Goal: Transaction & Acquisition: Purchase product/service

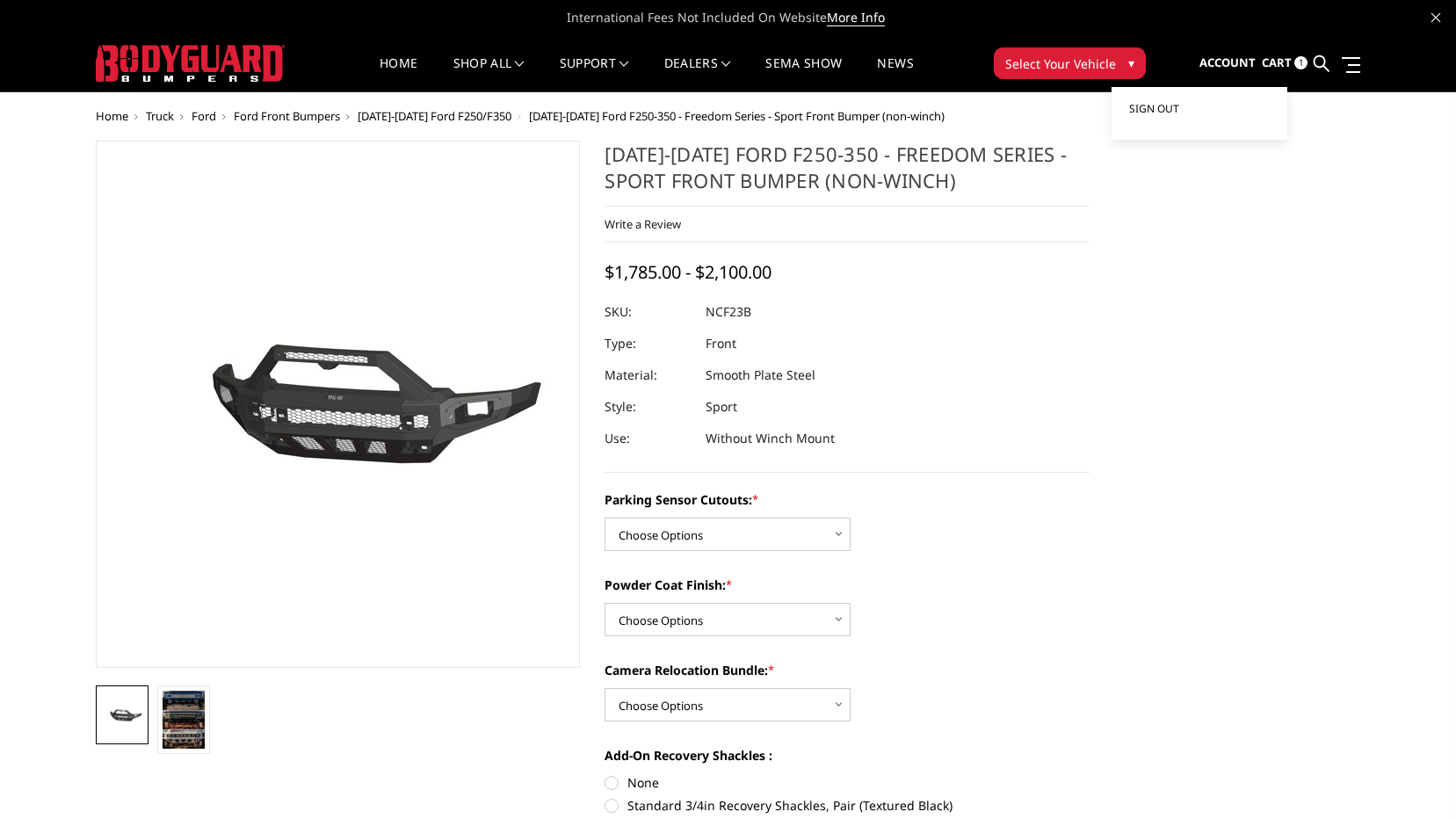
click at [1179, 105] on span "Sign out" at bounding box center [1154, 108] width 50 height 15
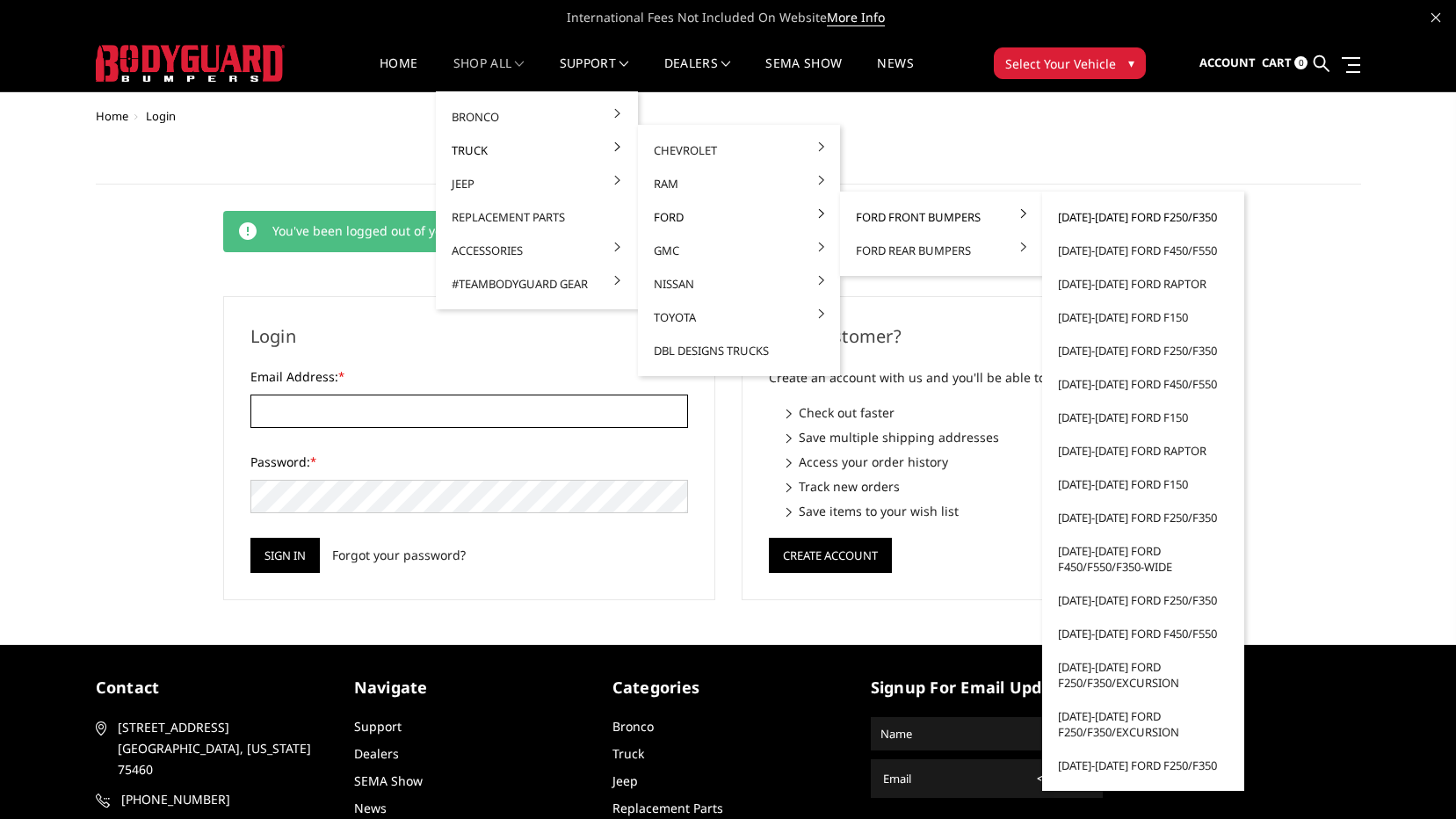
type input "[EMAIL_ADDRESS][DOMAIN_NAME]"
click at [1109, 217] on link "[DATE]-[DATE] Ford F250/F350" at bounding box center [1143, 217] width 188 height 34
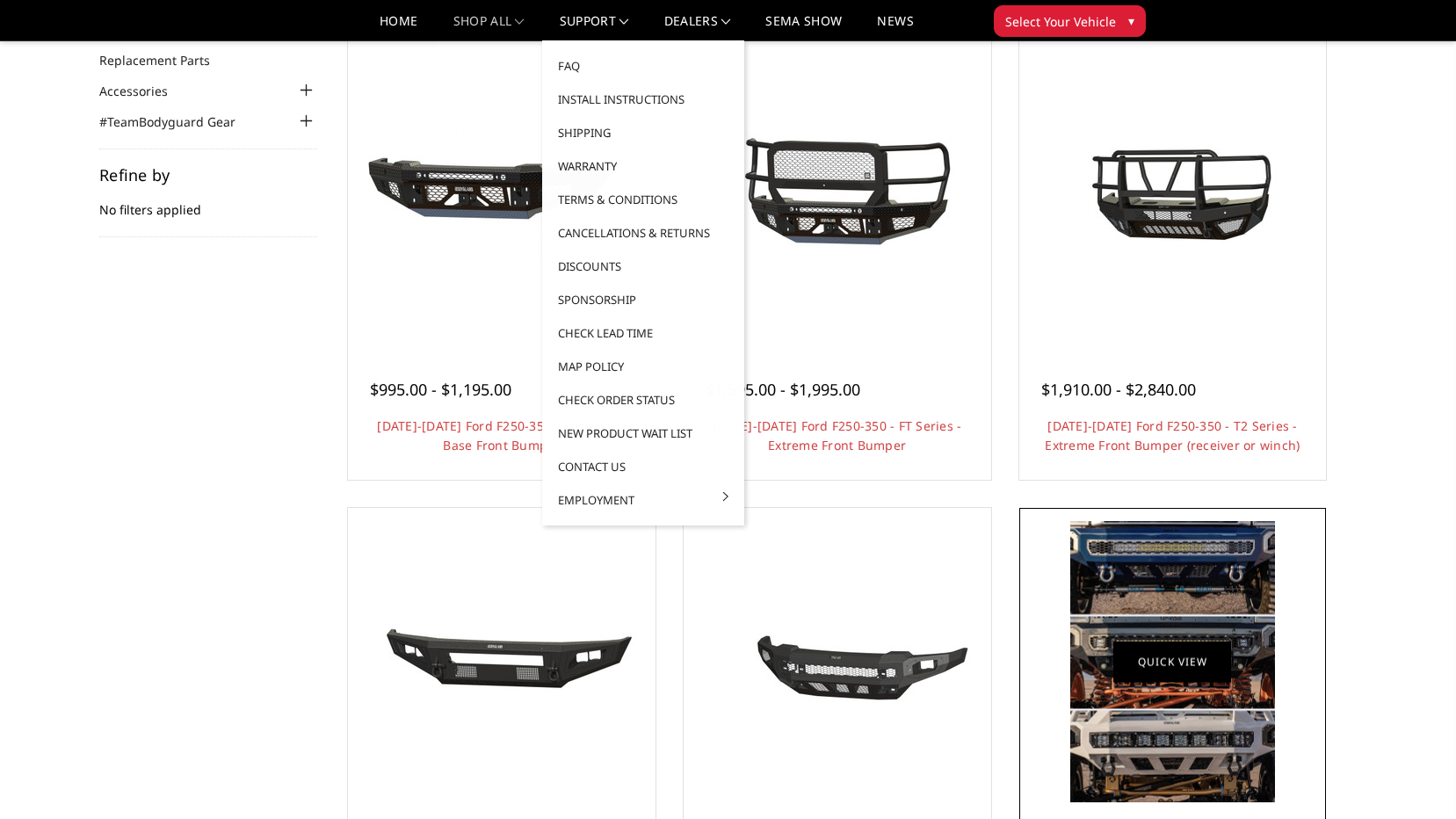
scroll to position [527, 0]
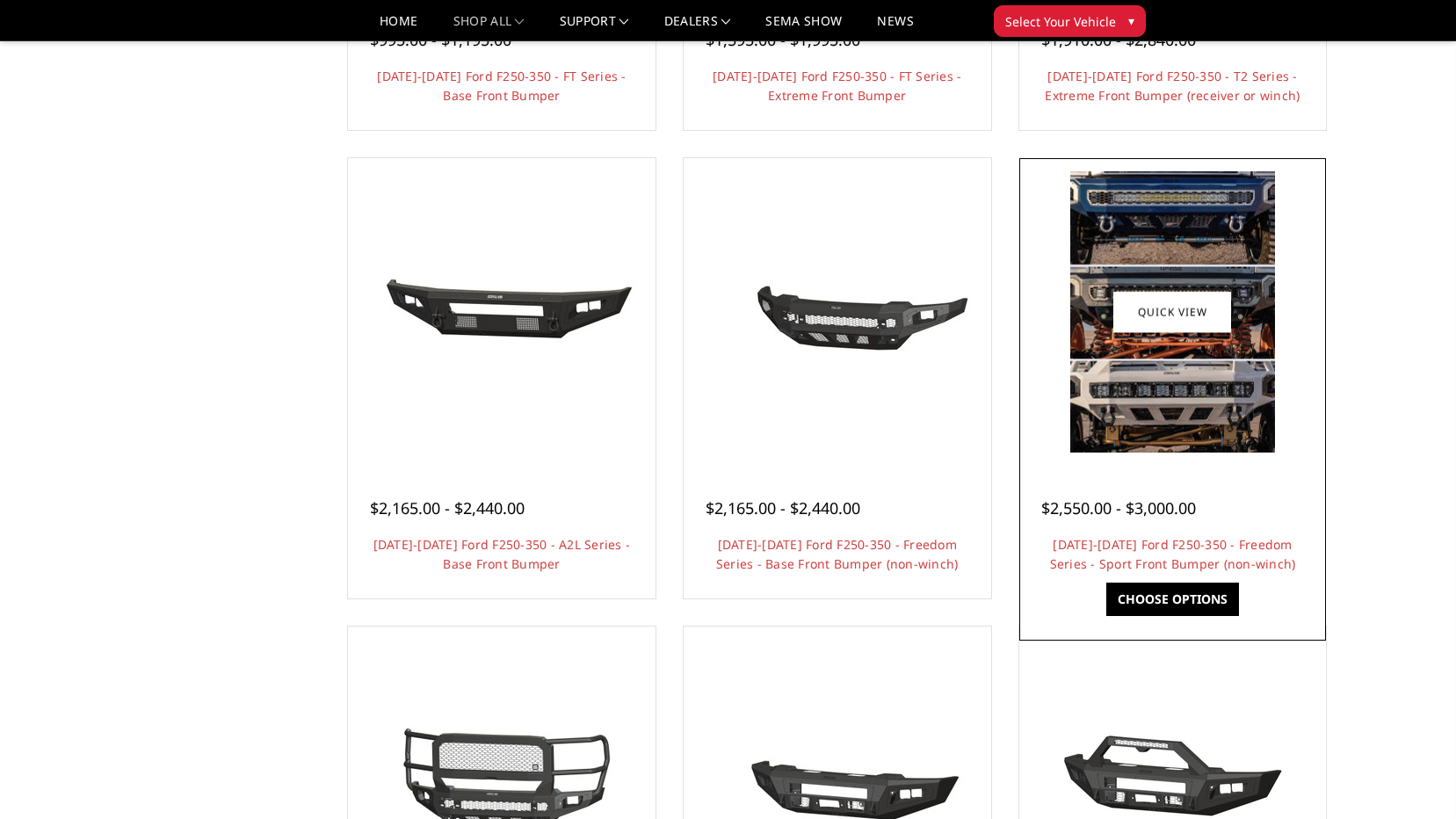
click at [1123, 423] on img at bounding box center [1173, 312] width 205 height 281
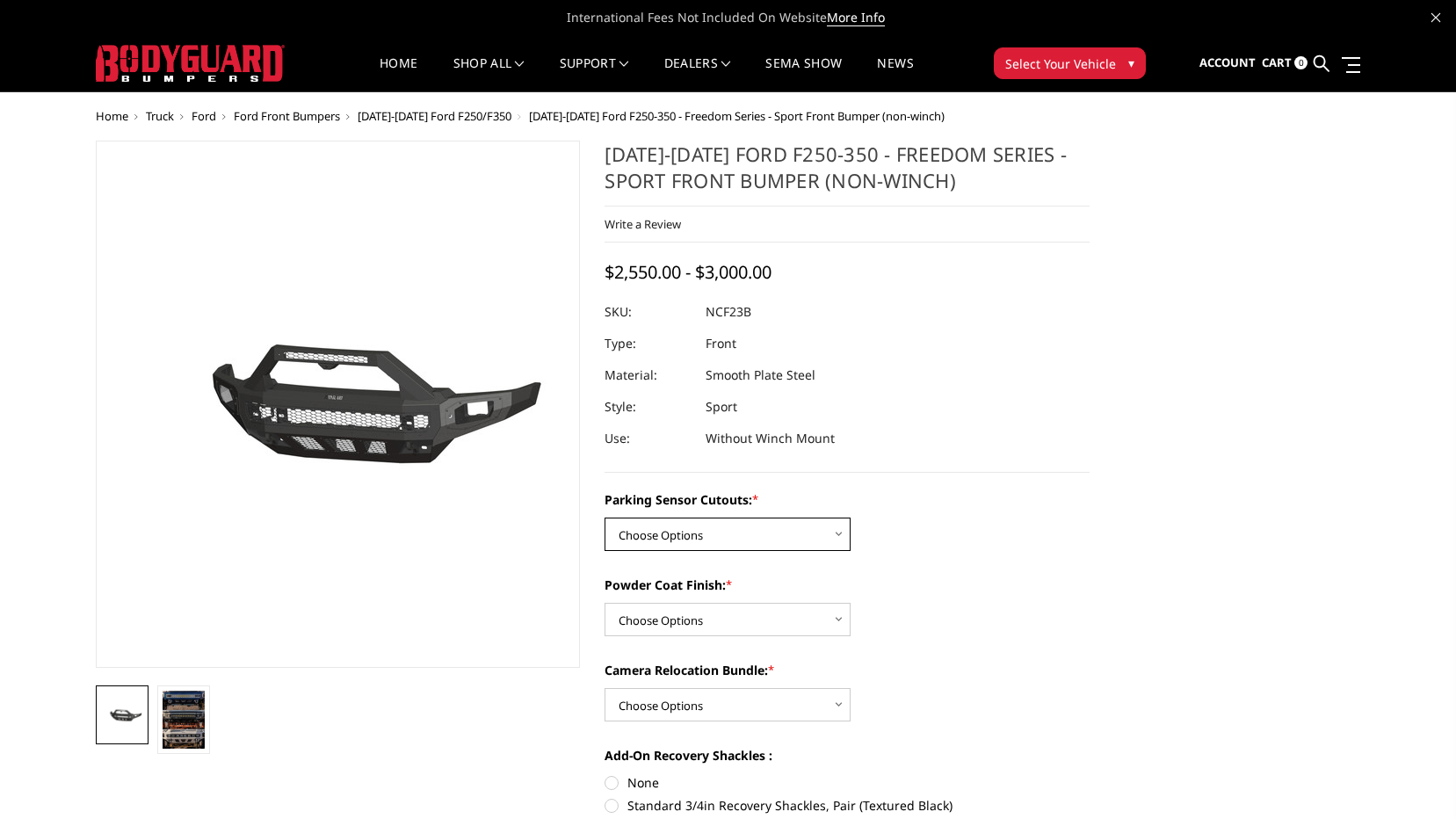
click at [807, 539] on select "Choose Options No - Without Parking Sensor Cutouts Yes - With Parking Sensor Cu…" at bounding box center [727, 535] width 246 height 34
select select "2571"
click at [605, 518] on select "Choose Options No - Without Parking Sensor Cutouts Yes - With Parking Sensor Cu…" at bounding box center [727, 535] width 246 height 34
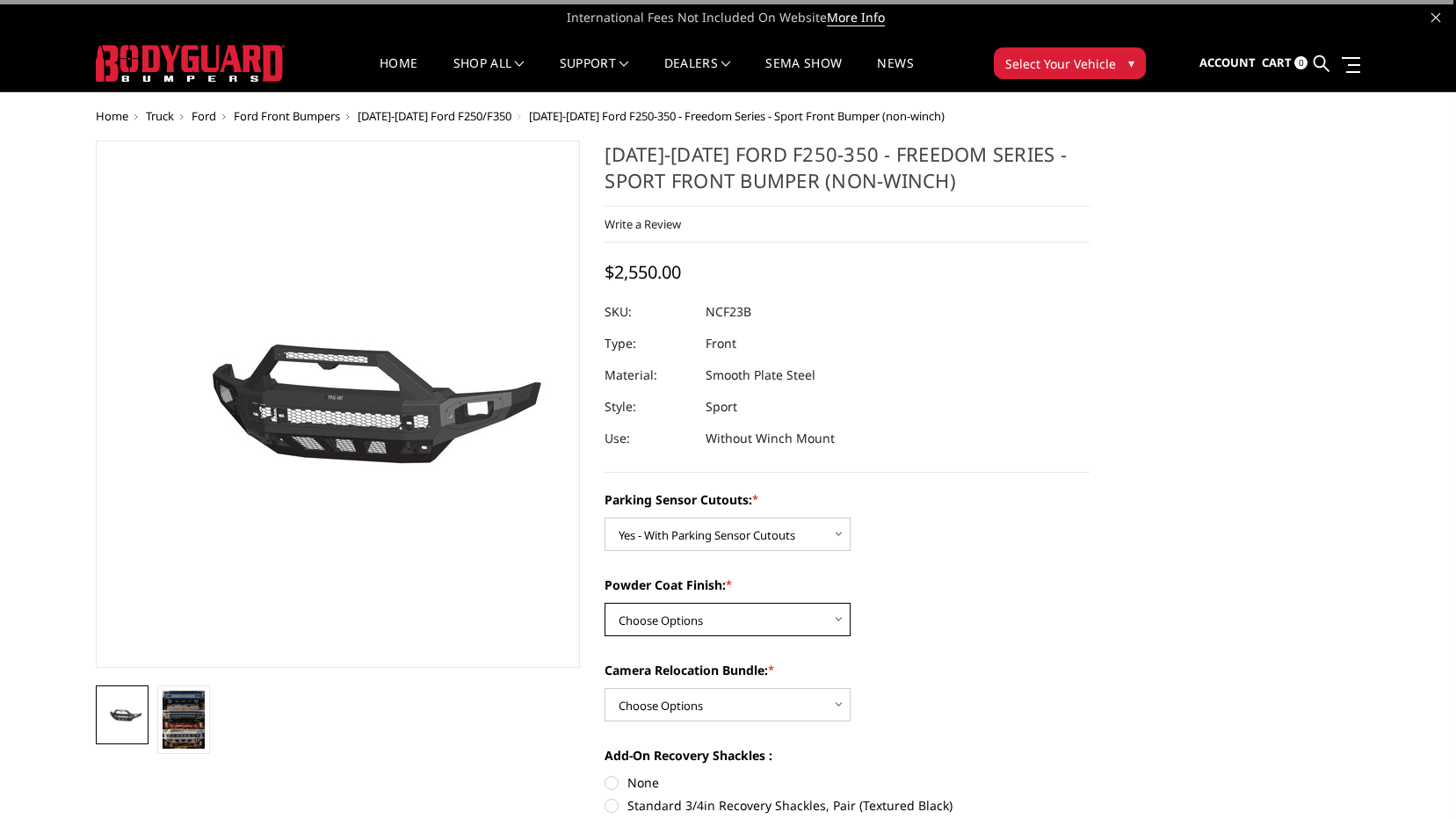
click at [768, 611] on select "Choose Options Bare Metal Textured Black Powder Coat" at bounding box center [727, 620] width 246 height 34
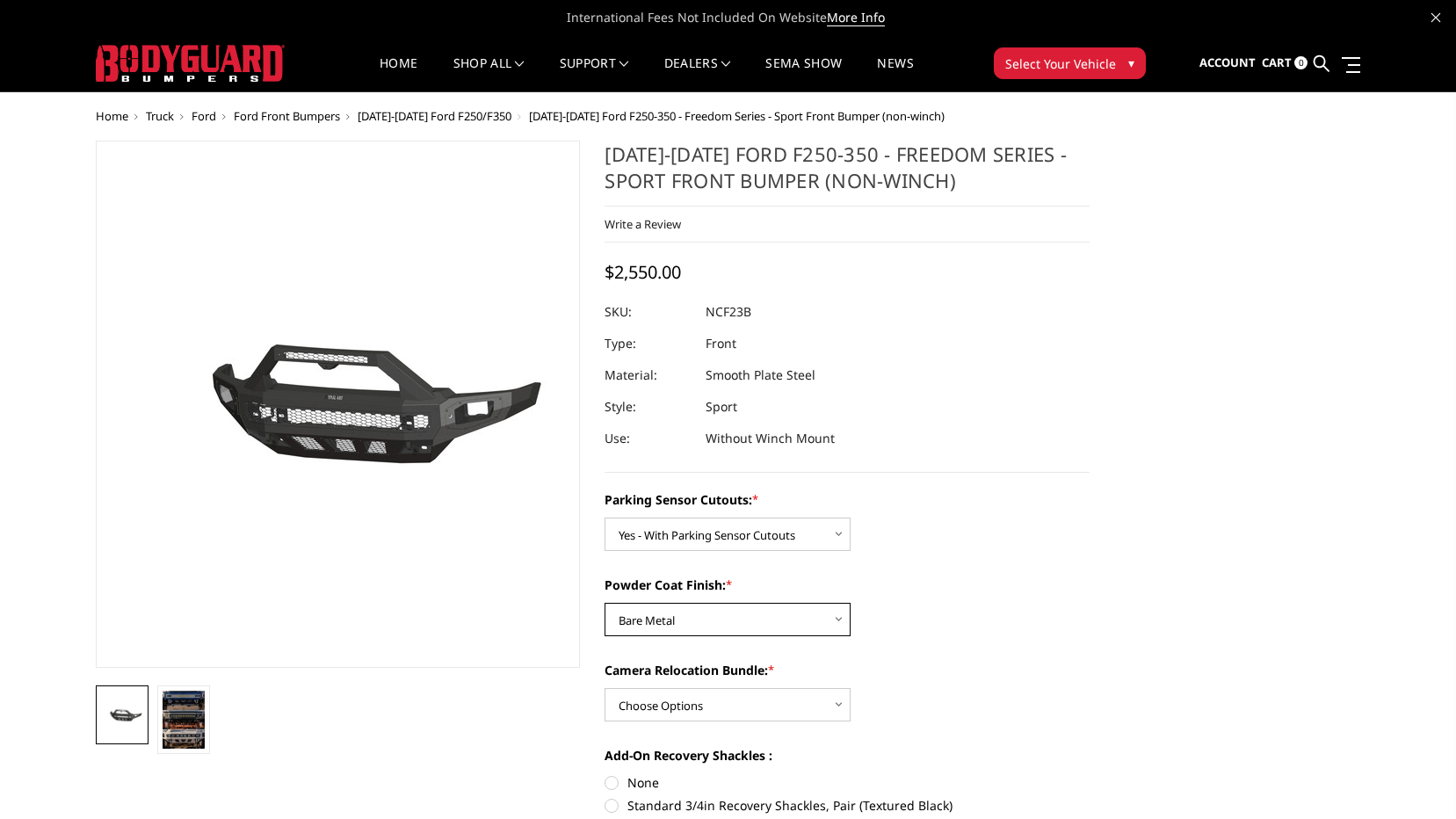
click at [605, 603] on select "Choose Options Bare Metal Textured Black Powder Coat" at bounding box center [727, 620] width 246 height 34
click at [789, 632] on select "Choose Options Bare Metal Textured Black Powder Coat" at bounding box center [727, 620] width 246 height 34
select select "2573"
click at [605, 603] on select "Choose Options Bare Metal Textured Black Powder Coat" at bounding box center [727, 620] width 246 height 34
click at [736, 695] on select "Choose Options WITH Camera Relocation Bundle WITHOUT Camera Relocation Bundle" at bounding box center [727, 705] width 246 height 34
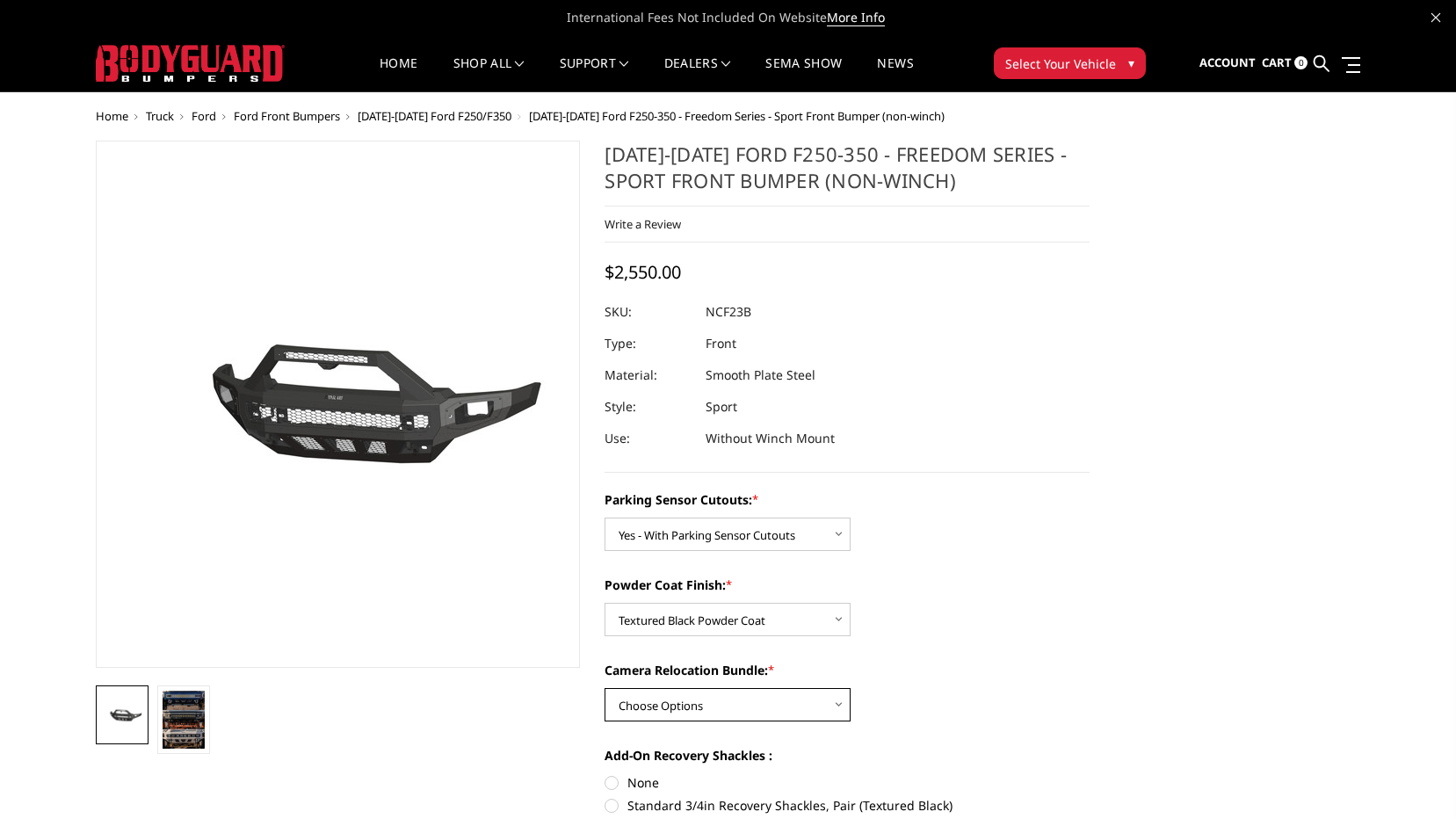
select select "2574"
click at [605, 688] on select "Choose Options WITH Camera Relocation Bundle WITHOUT Camera Relocation Bundle" at bounding box center [727, 705] width 246 height 34
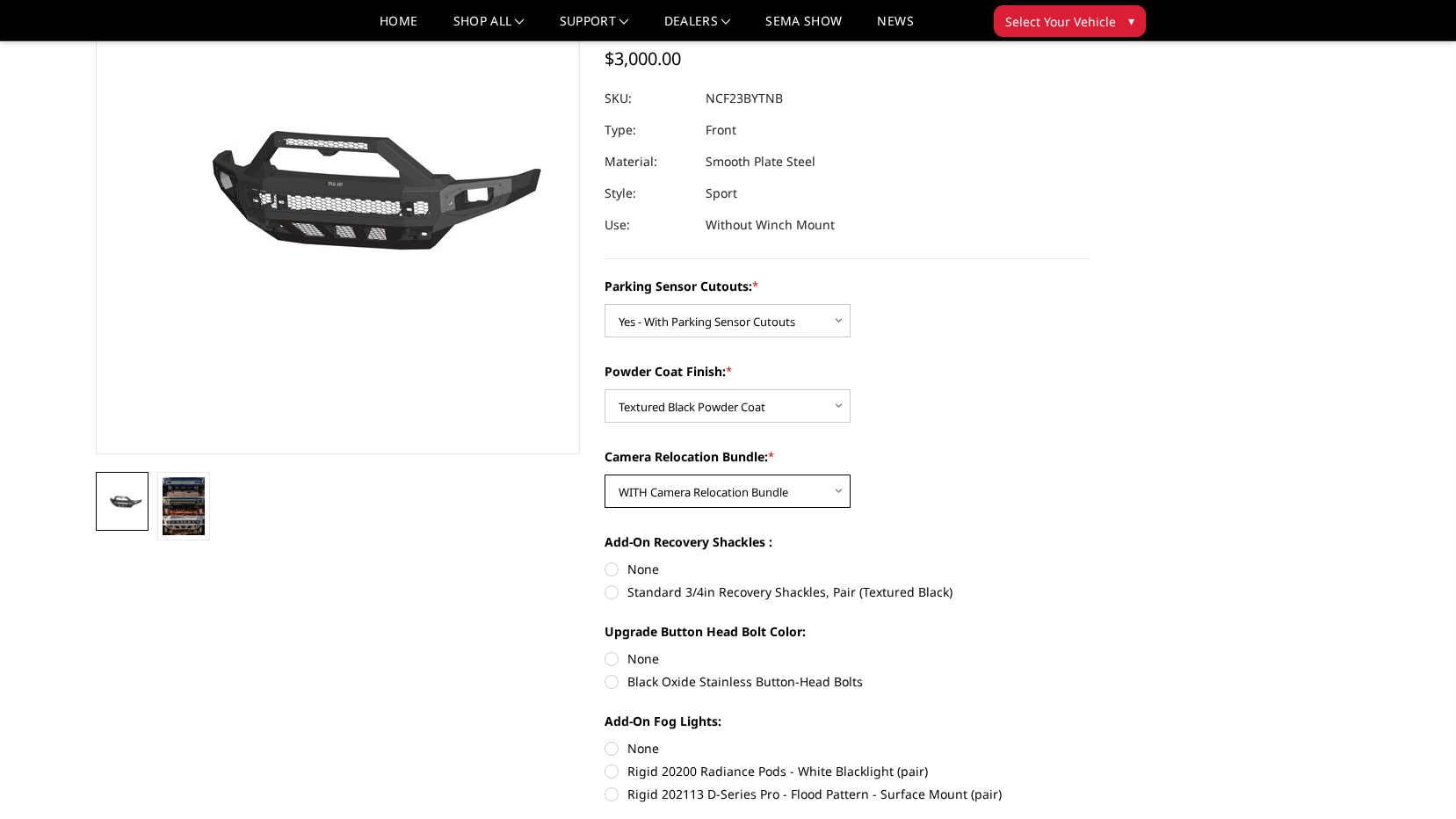
scroll to position [352, 0]
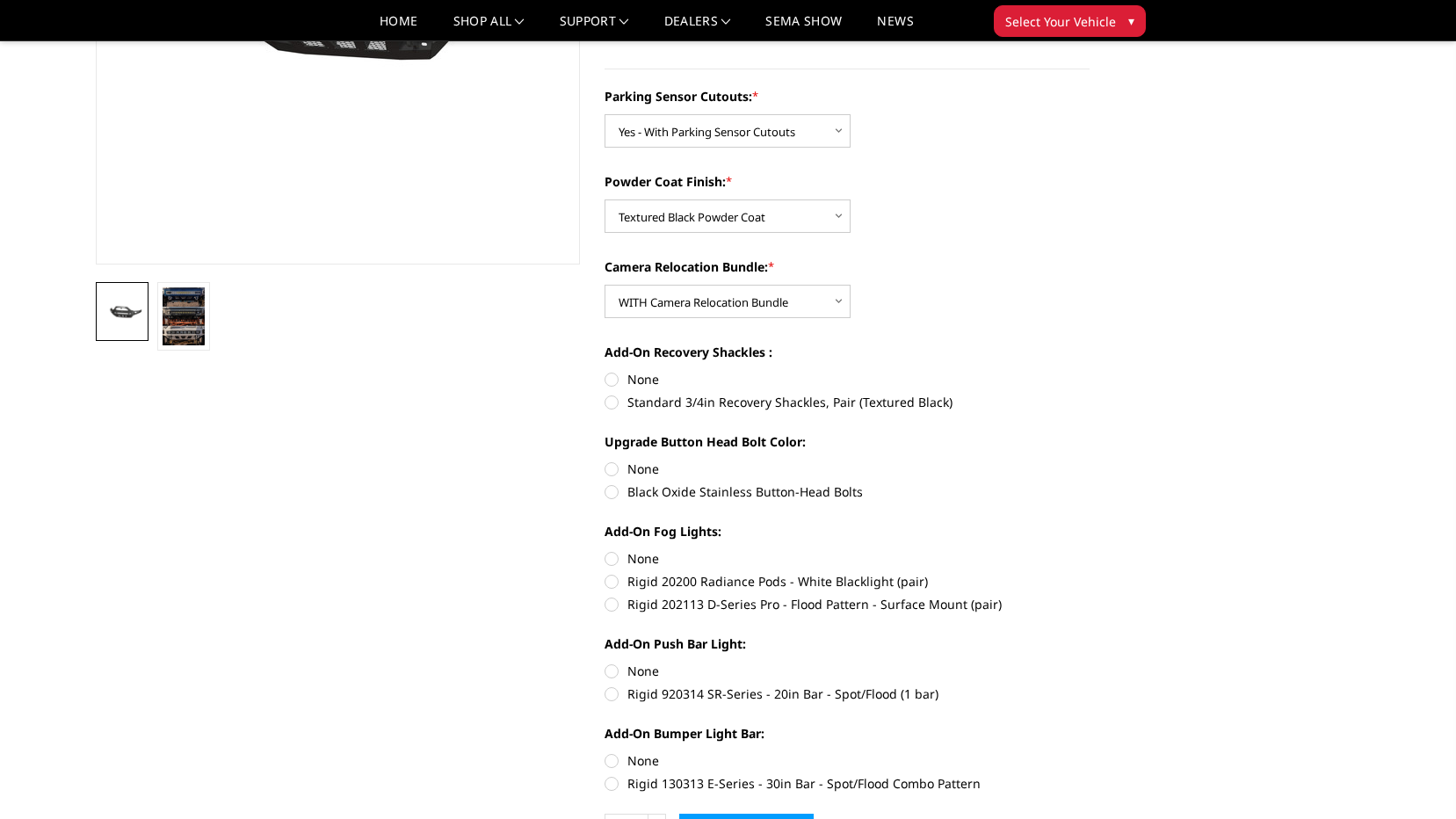
click at [613, 383] on label "None" at bounding box center [847, 379] width 485 height 19
click at [606, 371] on input "None" at bounding box center [605, 370] width 1 height 1
radio input "true"
click at [609, 471] on label "None" at bounding box center [847, 468] width 485 height 19
click at [606, 460] on input "None" at bounding box center [605, 459] width 1 height 1
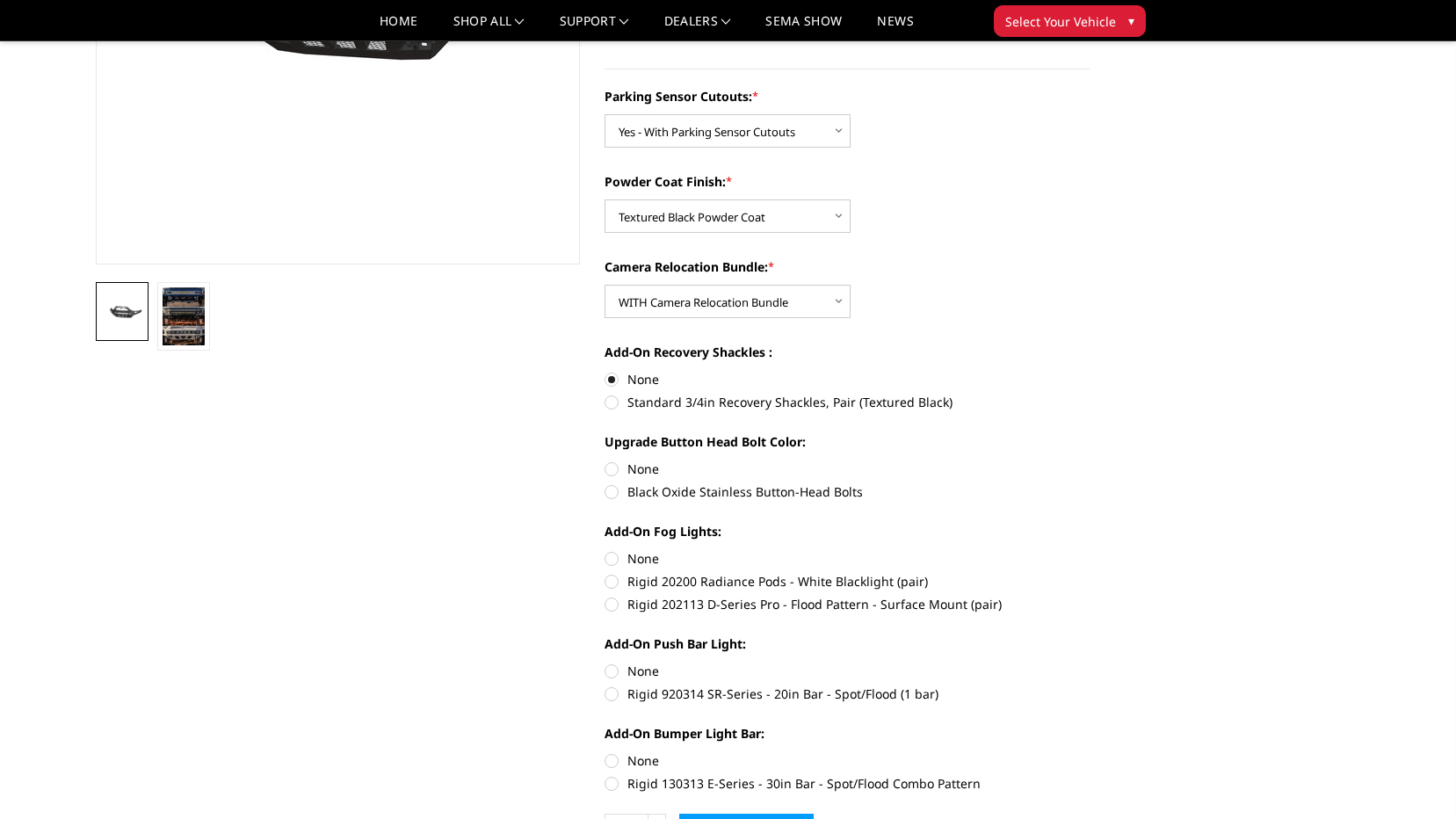
radio input "true"
click at [615, 496] on label "Black Oxide Stainless Button-Head Bolts" at bounding box center [847, 491] width 485 height 19
click at [1090, 460] on input "Black Oxide Stainless Button-Head Bolts" at bounding box center [1090, 459] width 1 height 1
radio input "true"
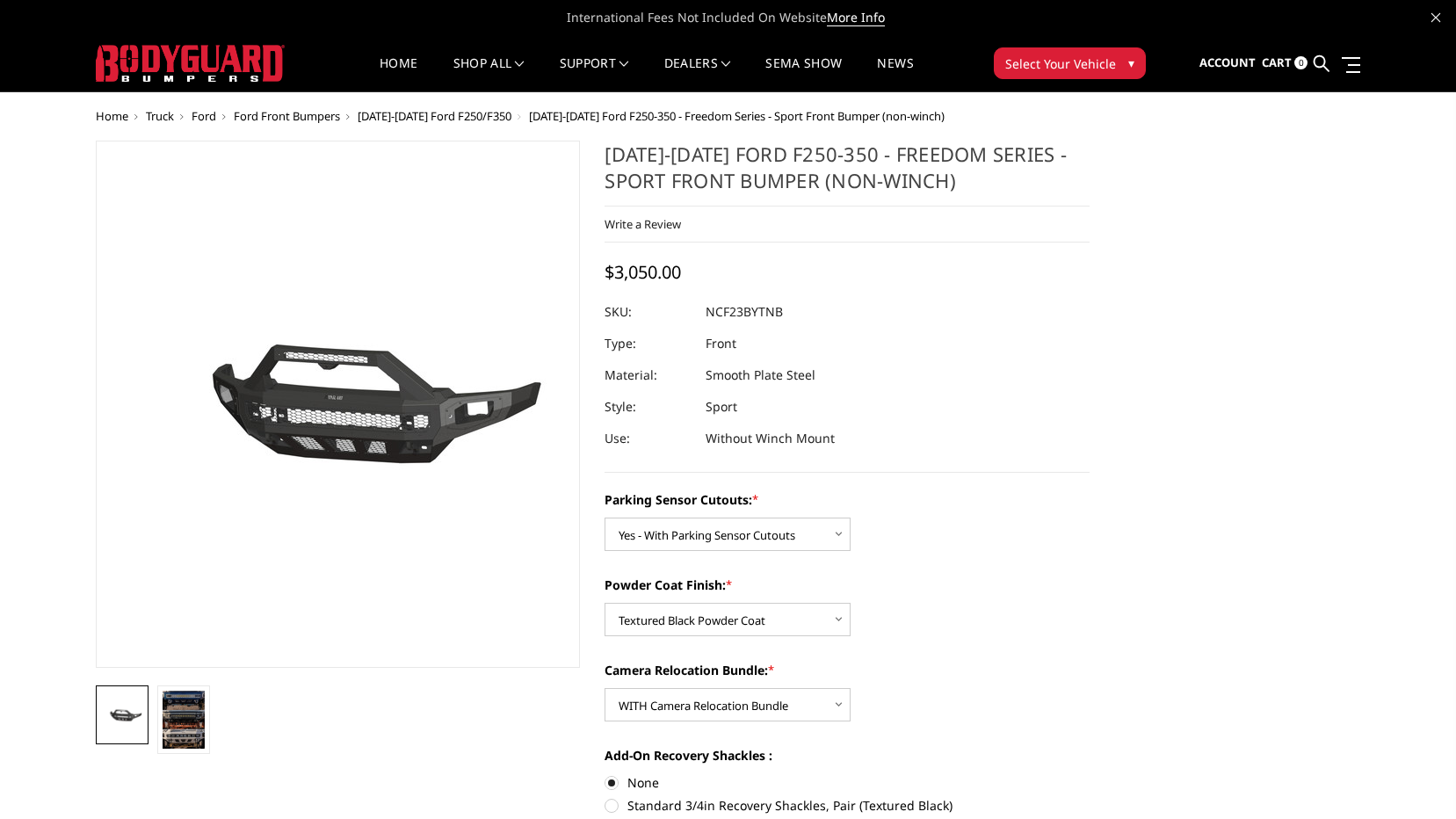
scroll to position [88, 0]
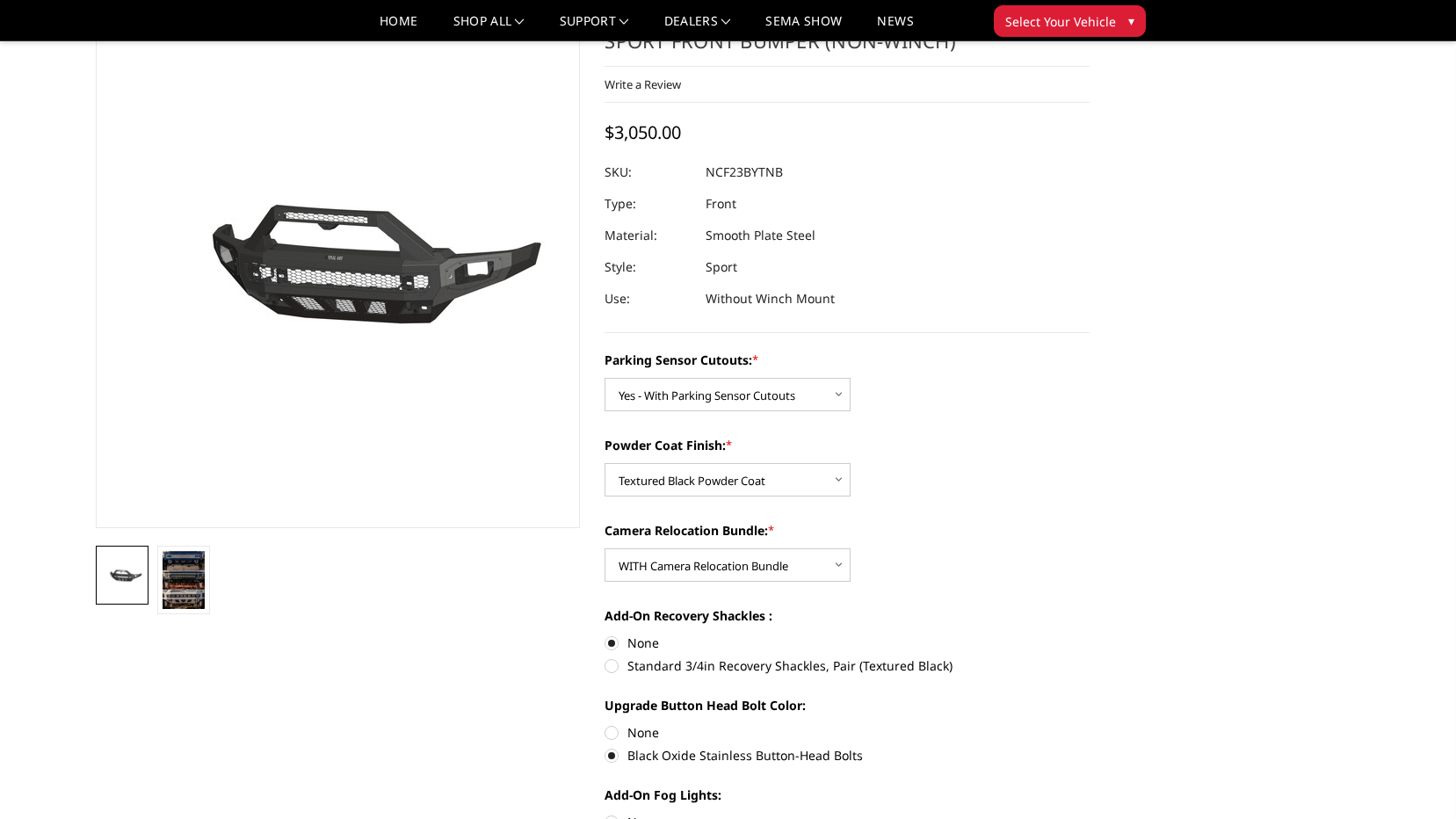
click at [615, 733] on label "None" at bounding box center [847, 732] width 485 height 19
click at [606, 724] on input "None" at bounding box center [605, 723] width 1 height 1
radio input "true"
click at [609, 748] on label "Black Oxide Stainless Button-Head Bolts" at bounding box center [847, 755] width 485 height 19
click at [1090, 724] on input "Black Oxide Stainless Button-Head Bolts" at bounding box center [1090, 723] width 1 height 1
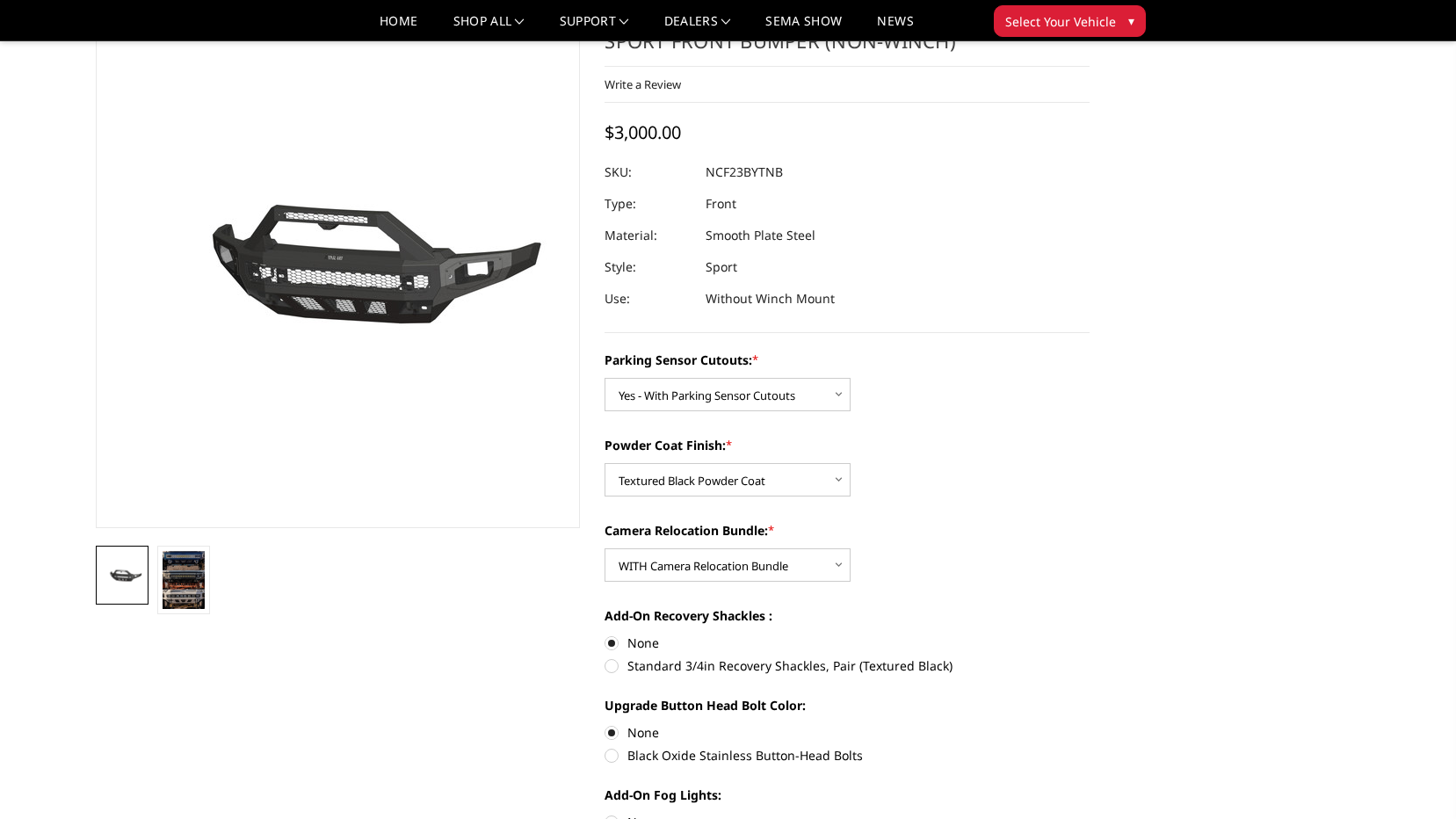
radio input "true"
click at [749, 481] on select "Choose Options Bare Metal Textured Black Powder Coat" at bounding box center [727, 480] width 246 height 34
click at [810, 474] on select "Choose Options Bare Metal Textured Black Powder Coat" at bounding box center [727, 480] width 246 height 34
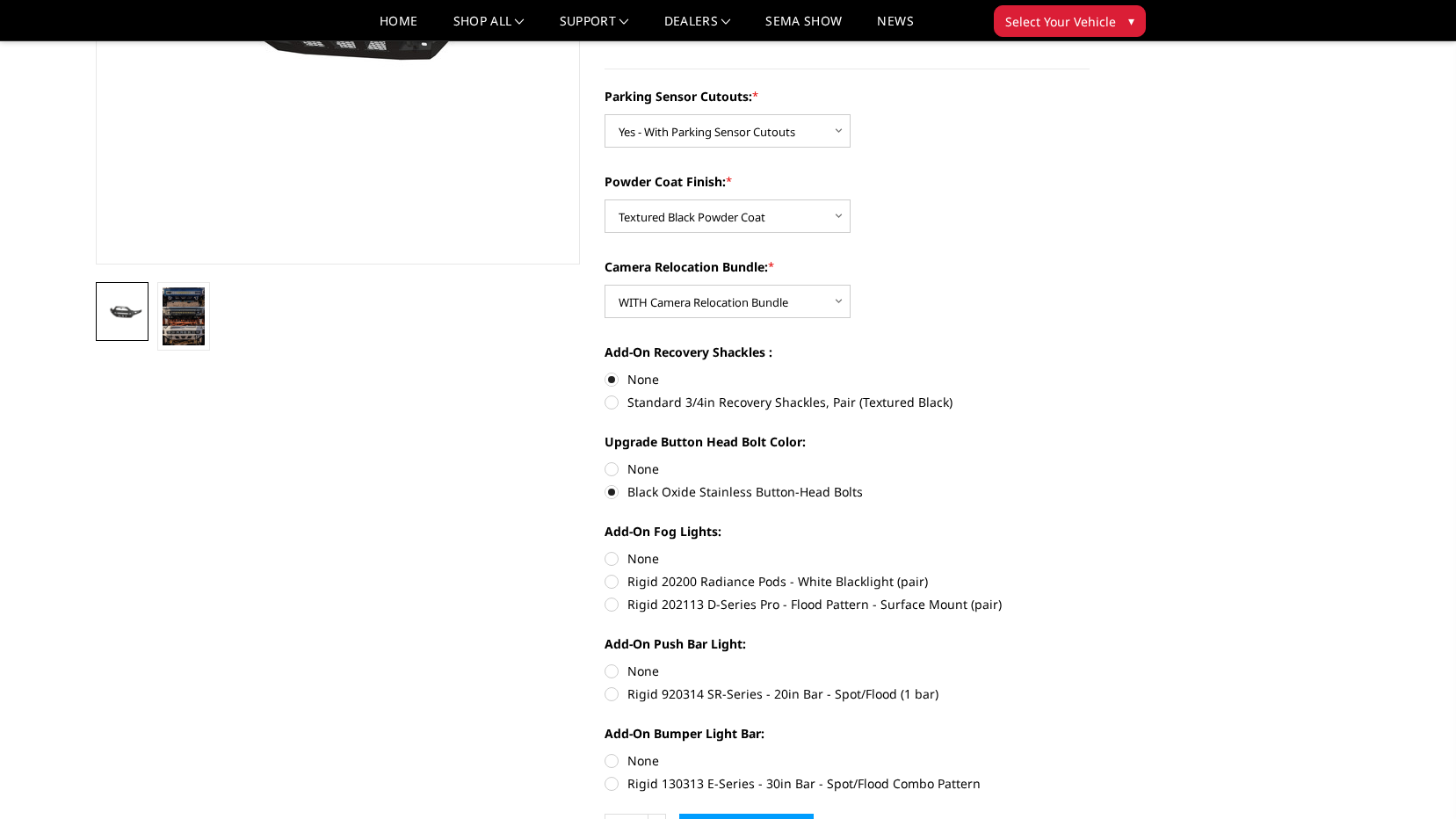
click at [608, 551] on label "None" at bounding box center [847, 558] width 485 height 19
click at [606, 550] on input "None" at bounding box center [605, 549] width 1 height 1
radio input "true"
click at [611, 672] on label "None" at bounding box center [847, 671] width 485 height 19
click at [606, 663] on input "None" at bounding box center [605, 662] width 1 height 1
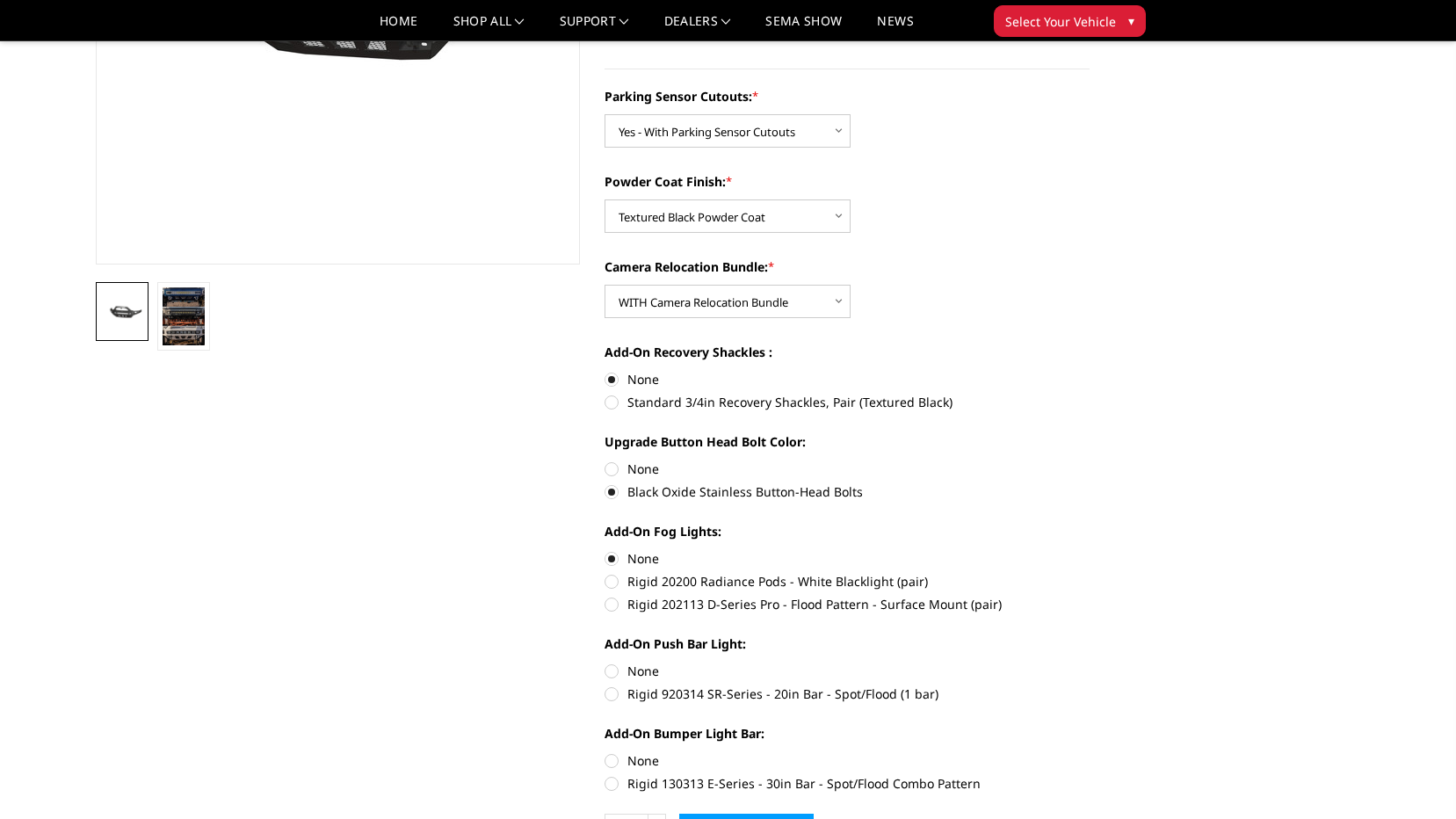
radio input "true"
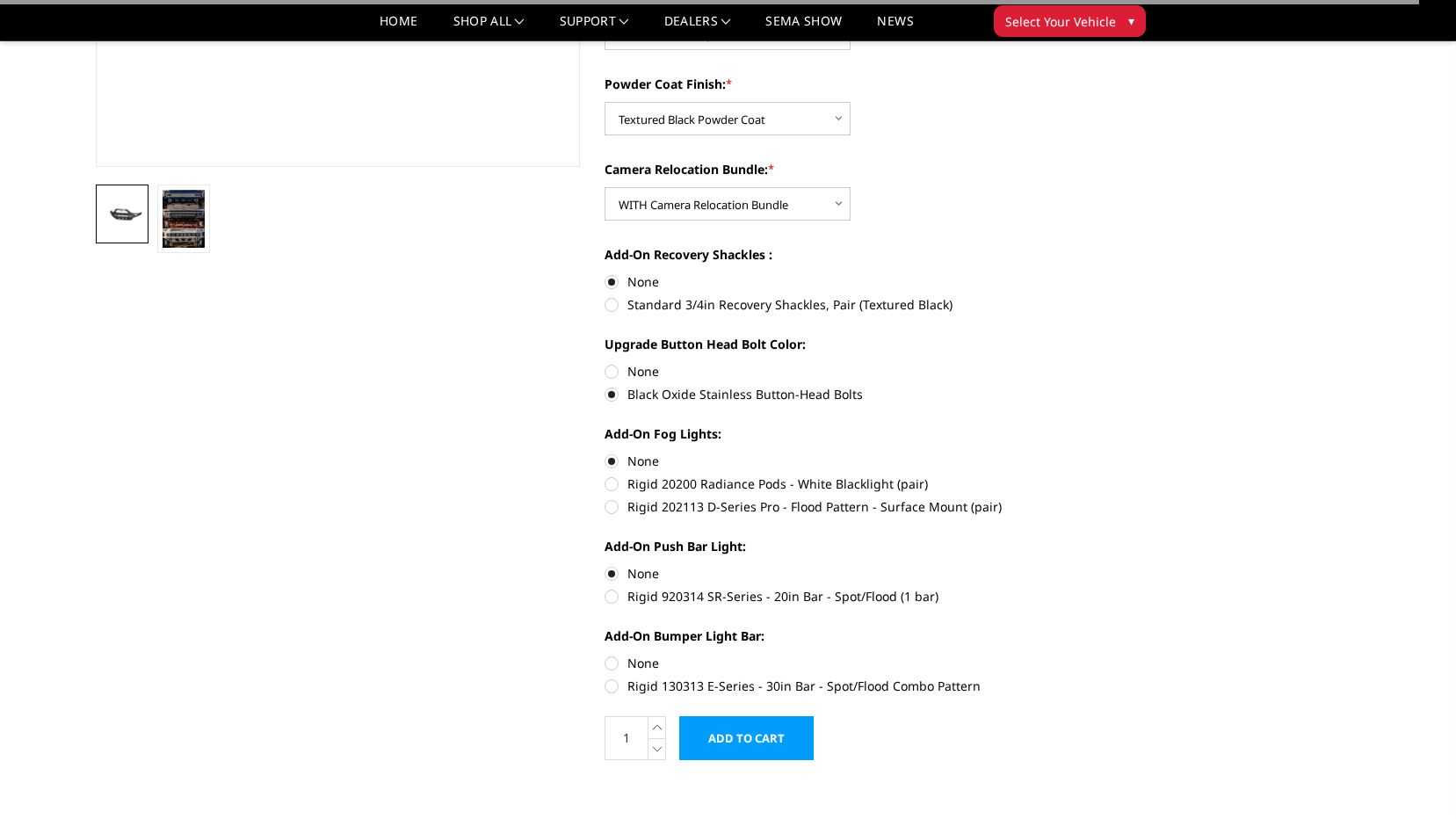
scroll to position [527, 0]
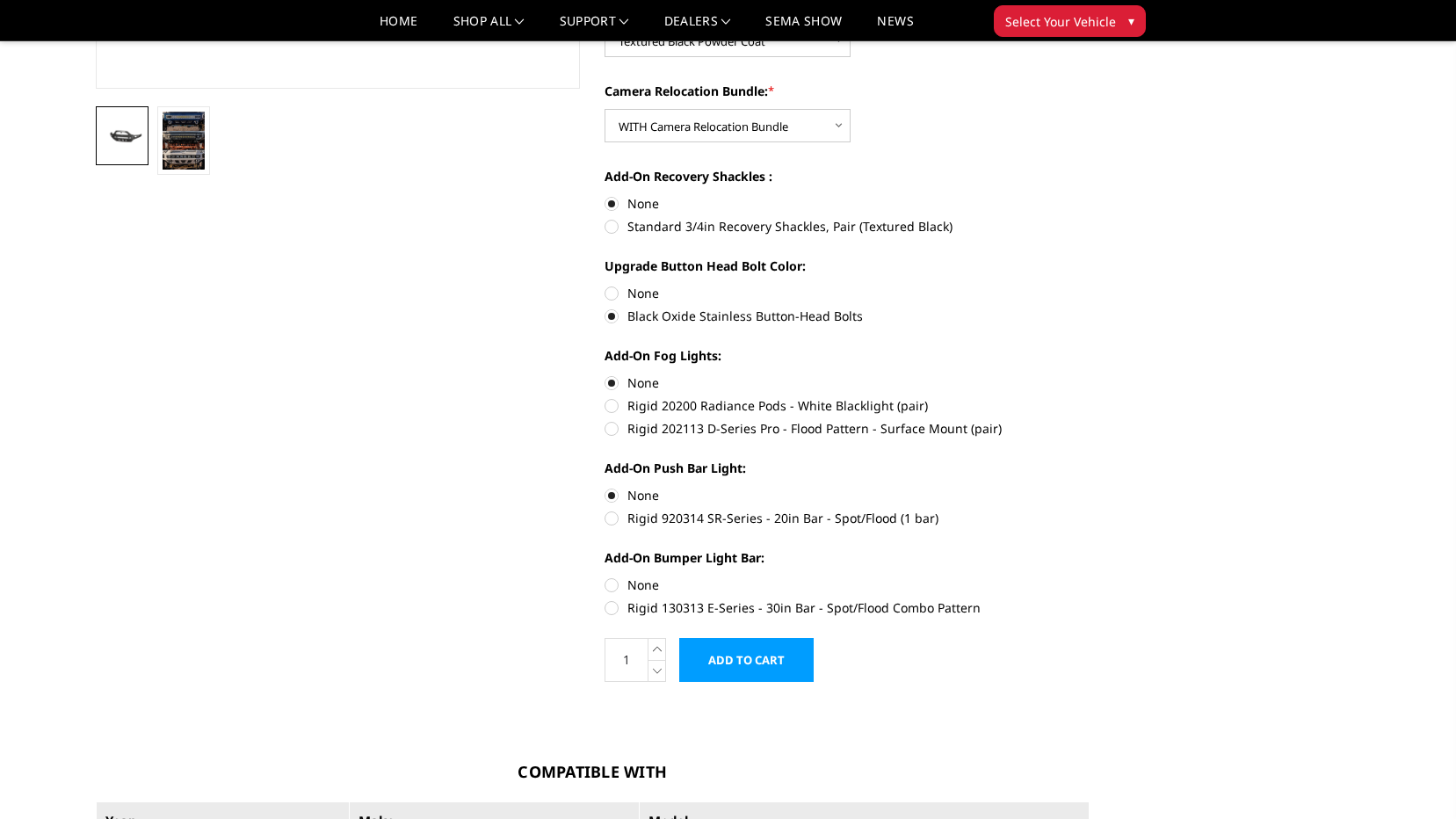
click at [616, 585] on label "None" at bounding box center [847, 585] width 485 height 19
click at [606, 577] on input "None" at bounding box center [605, 576] width 1 height 1
radio input "true"
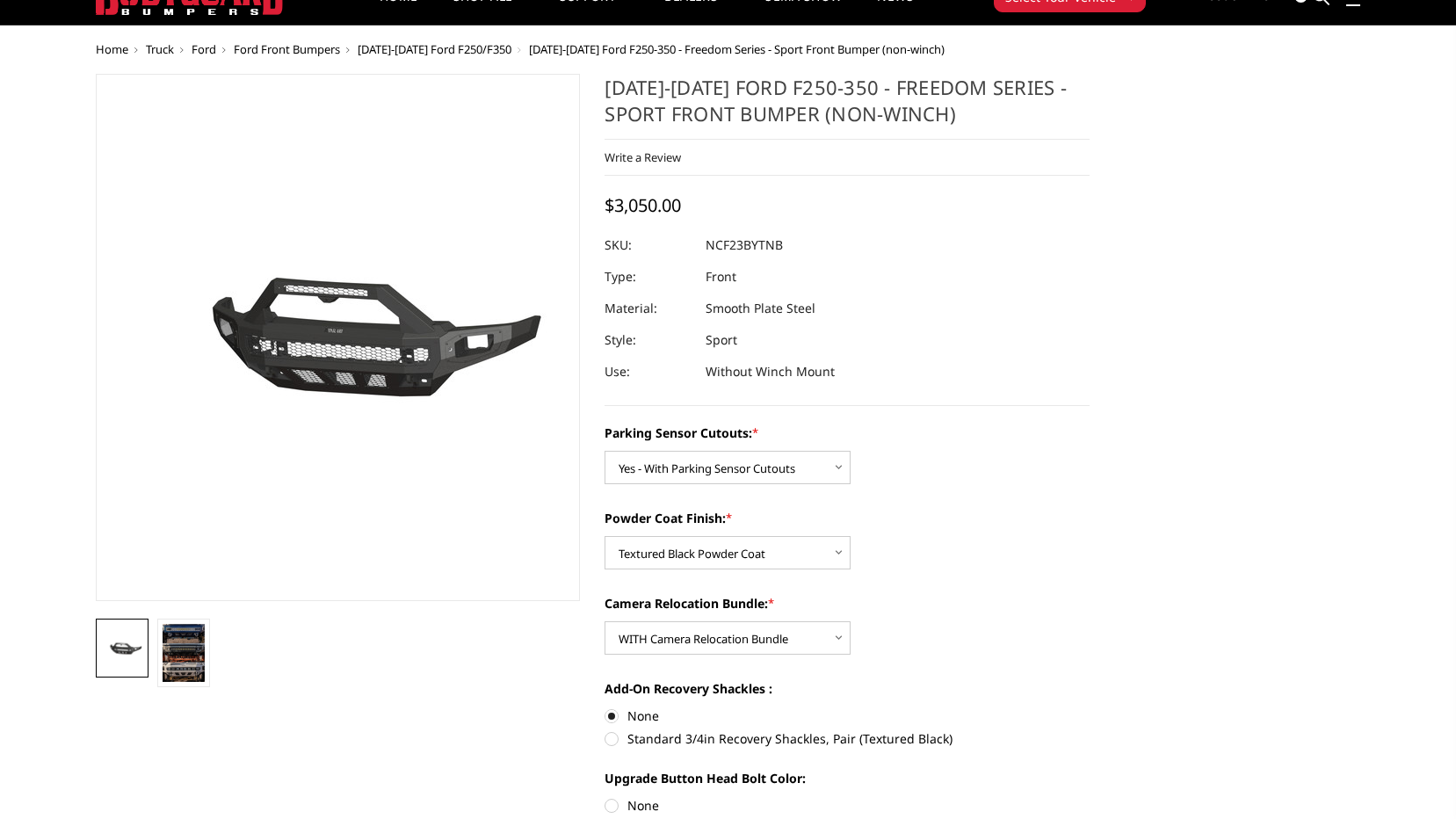
scroll to position [0, 0]
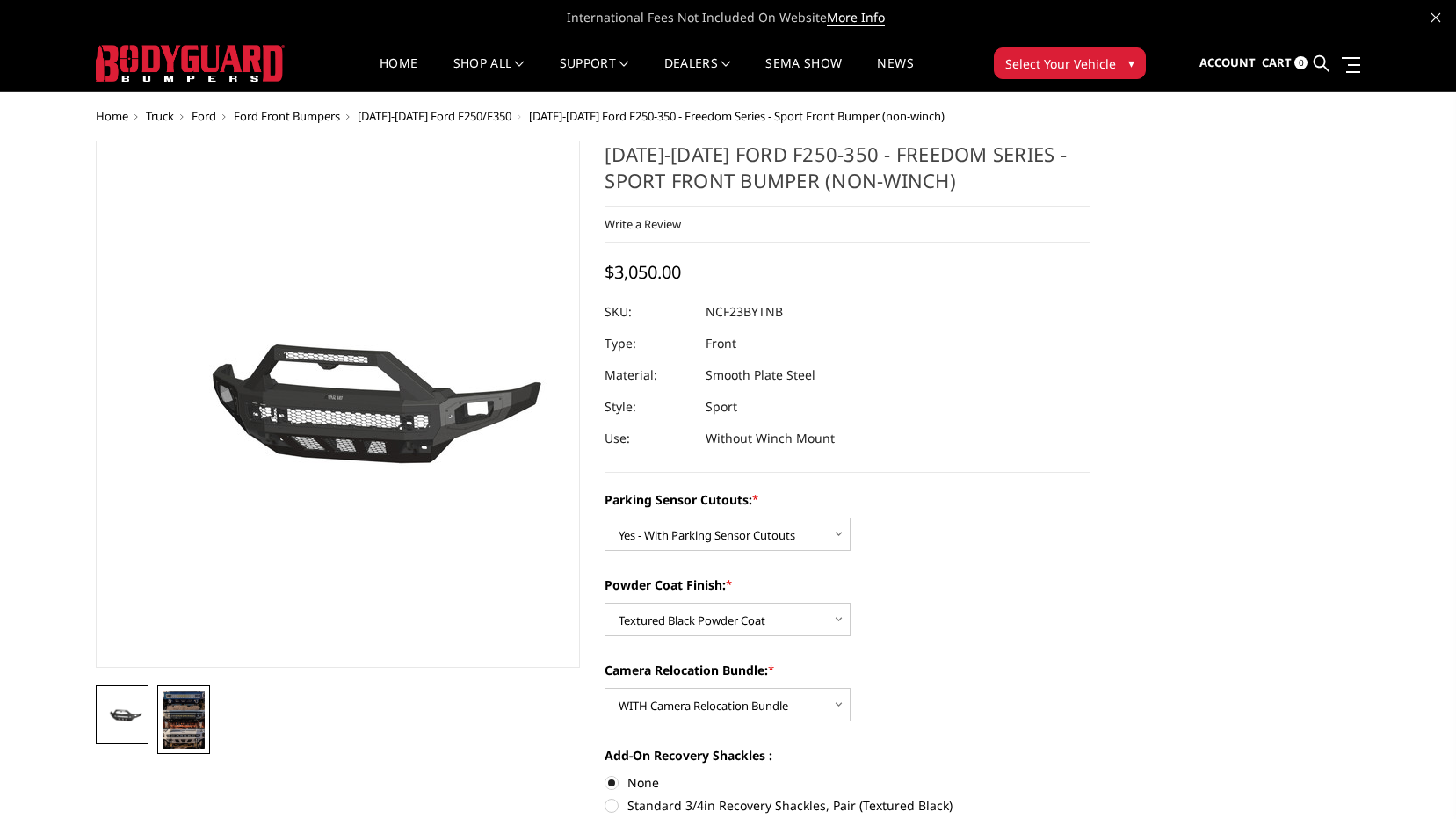
click at [186, 721] on img at bounding box center [183, 720] width 42 height 58
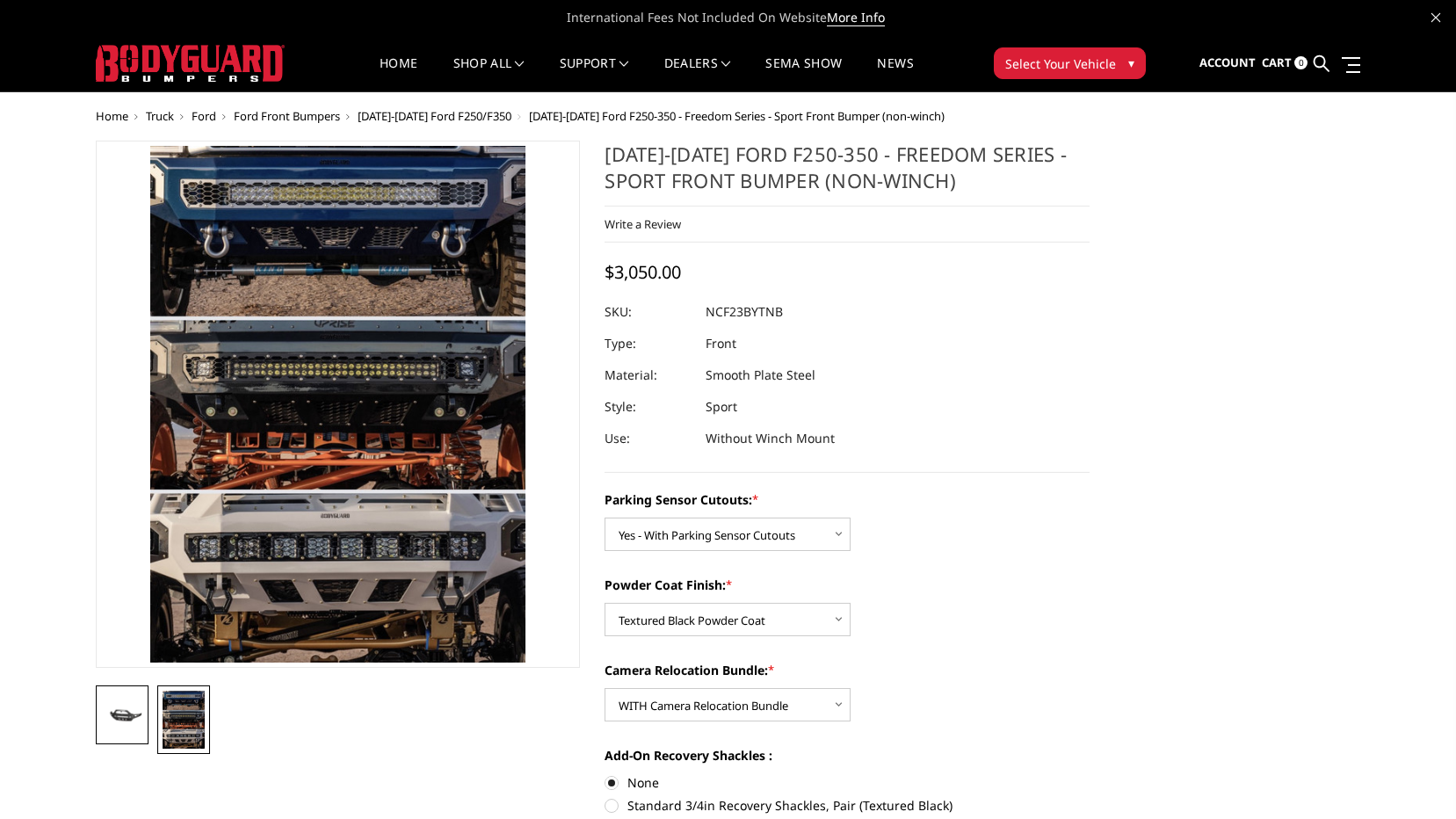
click at [122, 715] on img at bounding box center [121, 716] width 42 height 20
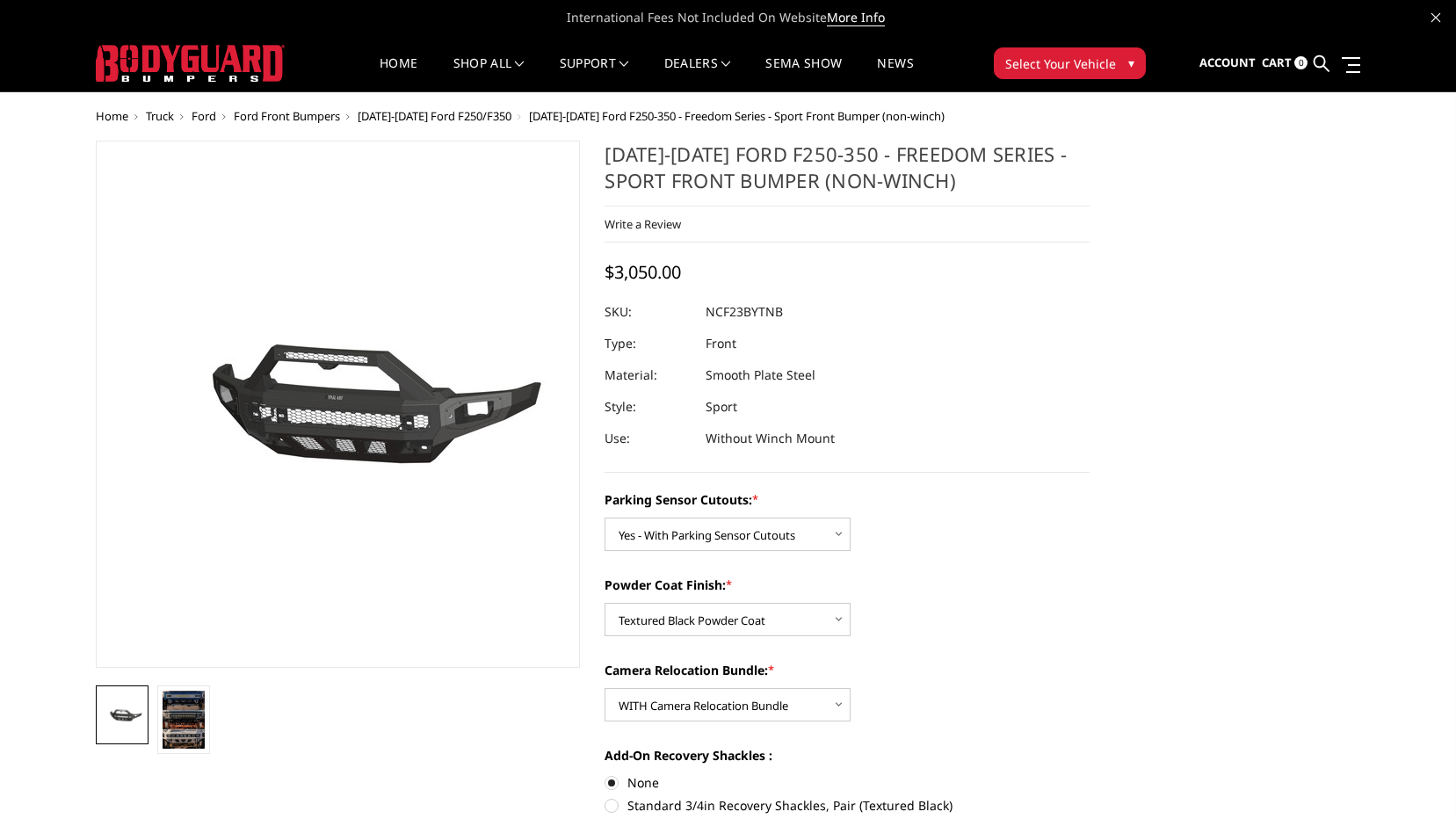
drag, startPoint x: 970, startPoint y: 175, endPoint x: 645, endPoint y: 170, distance: 325.0
click at [645, 170] on h1 "2023-2025 Ford F250-350 - Freedom Series - Sport Front Bumper (non-winch)" at bounding box center [847, 173] width 485 height 66
drag, startPoint x: 607, startPoint y: 155, endPoint x: 954, endPoint y: 175, distance: 347.6
click at [954, 175] on h1 "2023-2025 Ford F250-350 - Freedom Series - Sport Front Bumper (non-winch)" at bounding box center [847, 173] width 485 height 66
drag, startPoint x: 939, startPoint y: 184, endPoint x: 930, endPoint y: 187, distance: 9.5
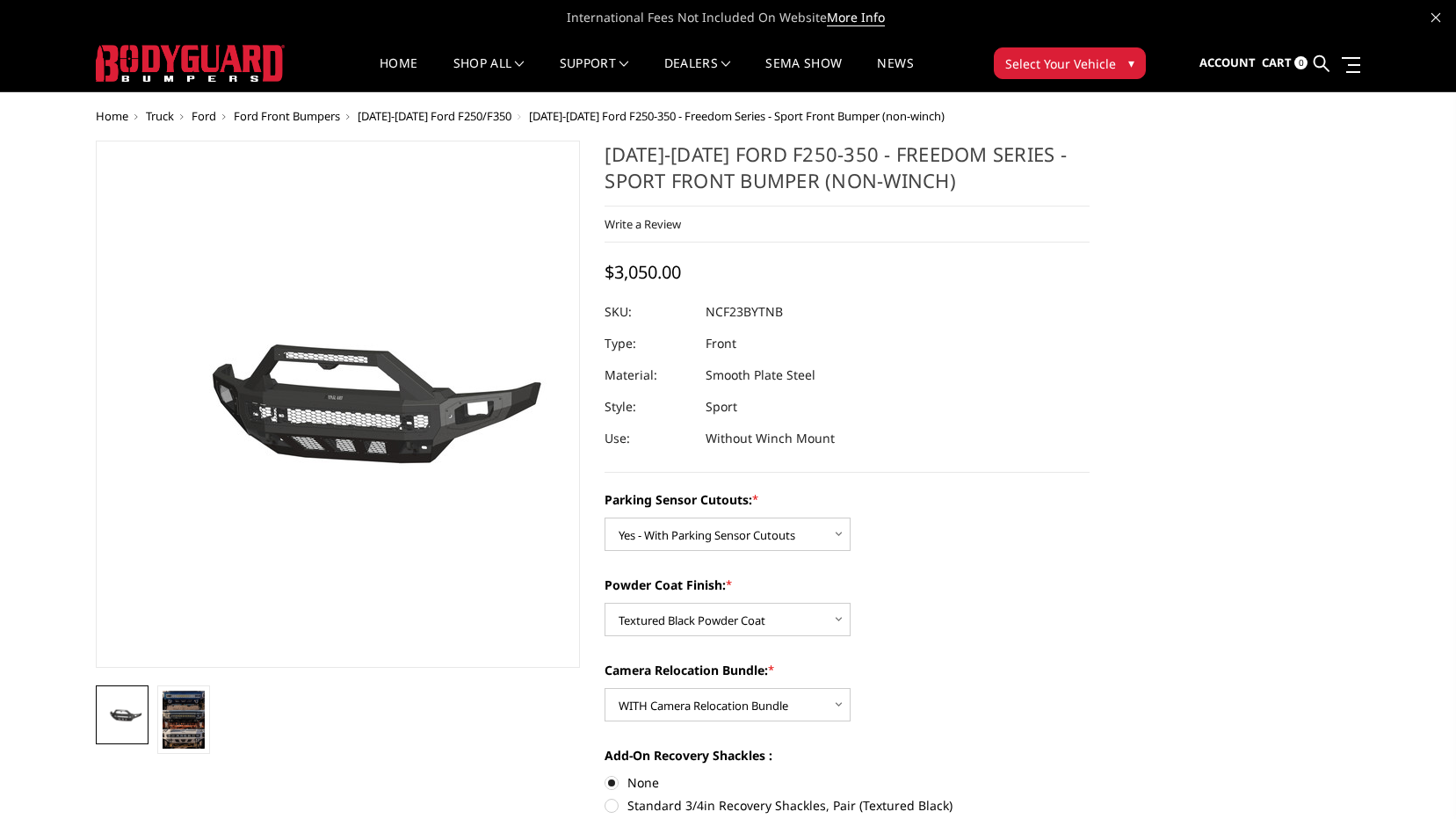
click at [935, 186] on h1 "2023-2025 Ford F250-350 - Freedom Series - Sport Front Bumper (non-winch)" at bounding box center [847, 173] width 485 height 66
click at [879, 180] on h1 "2023-2025 Ford F250-350 - Freedom Series - Sport Front Bumper (non-winch)" at bounding box center [847, 173] width 485 height 66
drag, startPoint x: 872, startPoint y: 180, endPoint x: 831, endPoint y: 178, distance: 41.0
click at [871, 180] on h1 "2023-2025 Ford F250-350 - Freedom Series - Sport Front Bumper (non-winch)" at bounding box center [847, 173] width 485 height 66
click at [828, 177] on h1 "2023-2025 Ford F250-350 - Freedom Series - Sport Front Bumper (non-winch)" at bounding box center [847, 173] width 485 height 66
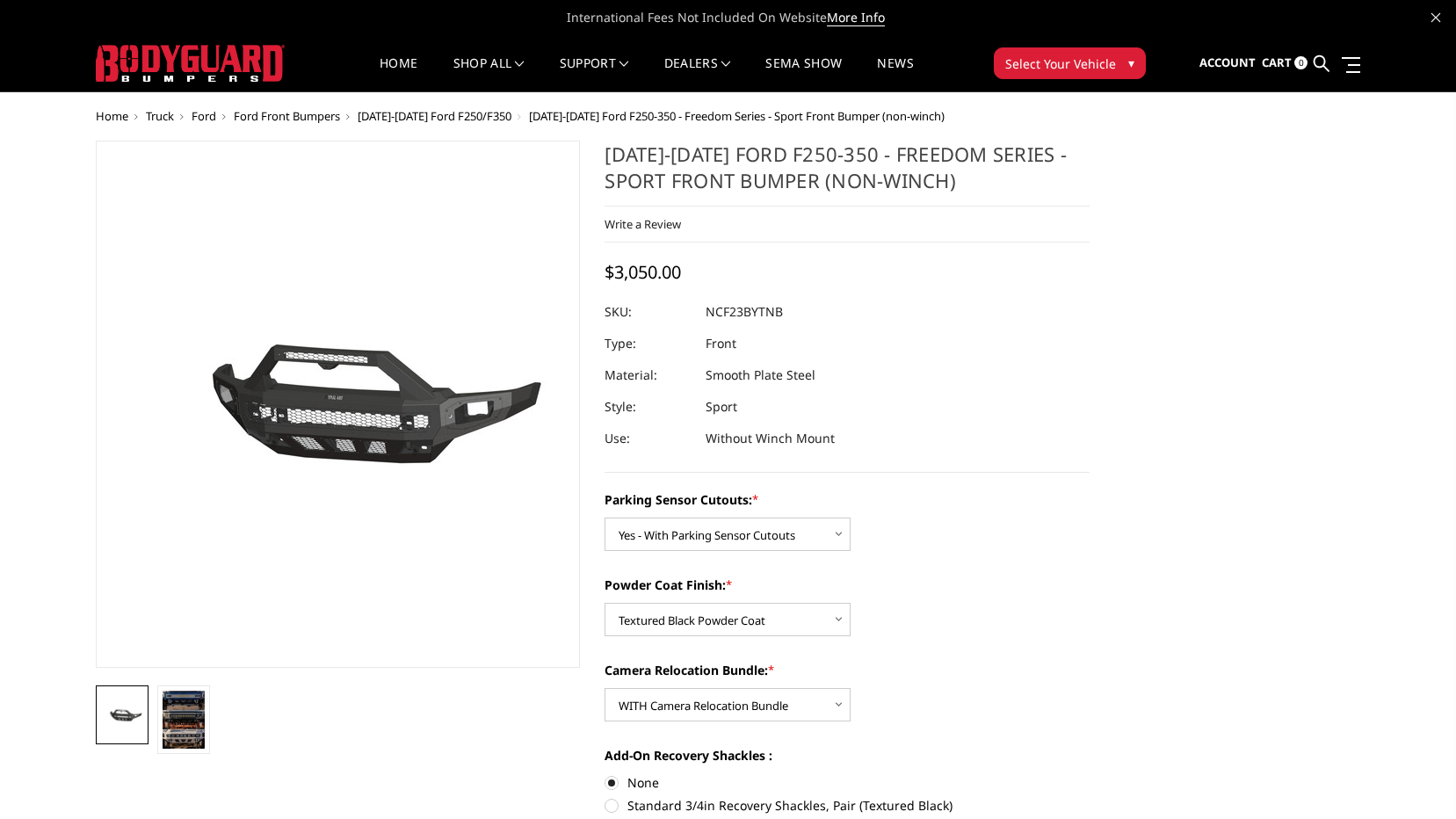
drag, startPoint x: 1116, startPoint y: 340, endPoint x: 1381, endPoint y: 408, distance: 273.6
click at [948, 307] on div at bounding box center [847, 312] width 485 height 32
click at [763, 179] on h1 "2023-2025 Ford F250-350 - Freedom Series - Sport Front Bumper (non-winch)" at bounding box center [847, 173] width 485 height 66
drag, startPoint x: 605, startPoint y: 151, endPoint x: 955, endPoint y: 182, distance: 351.4
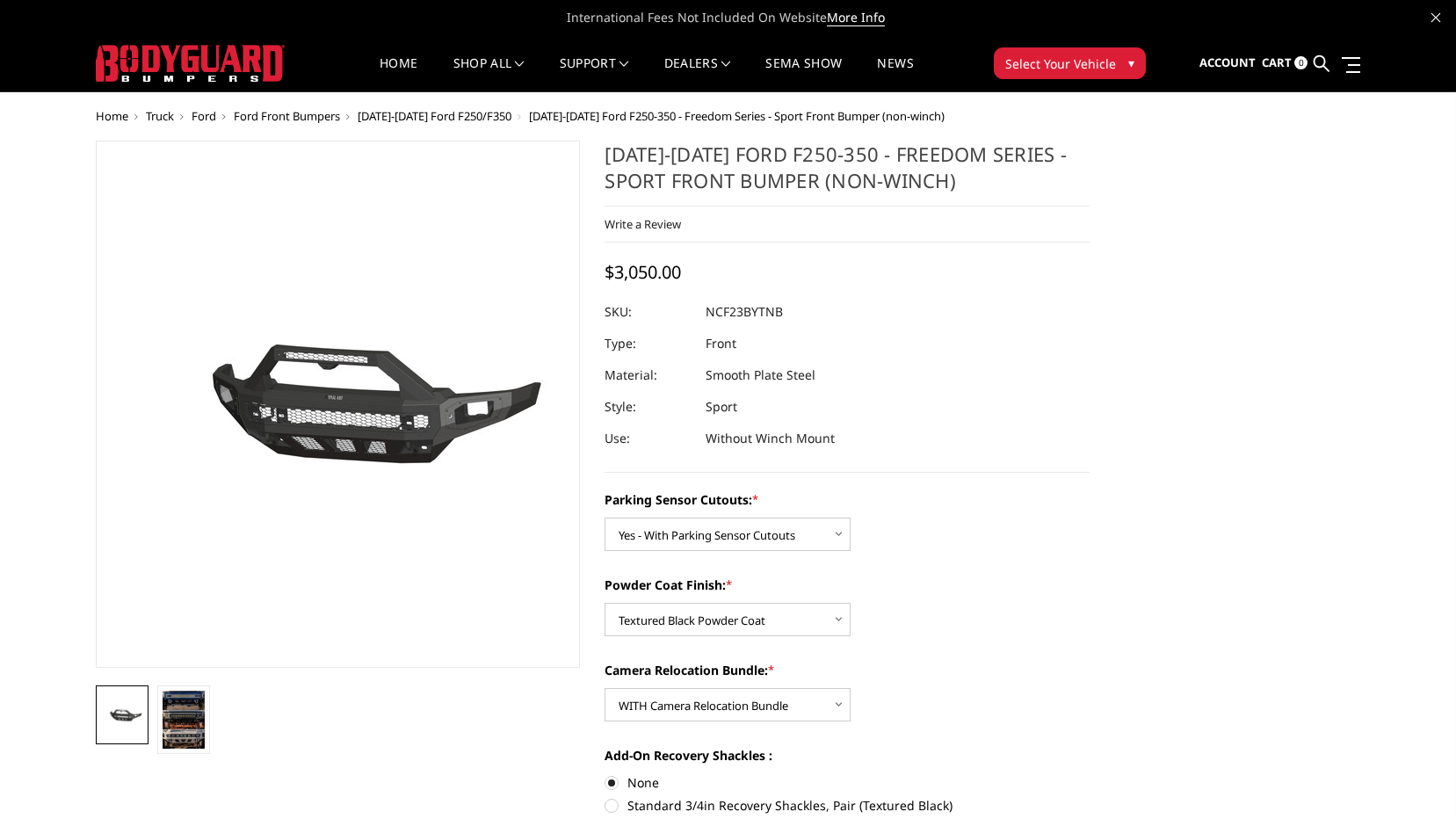
click at [955, 182] on h1 "2023-2025 Ford F250-350 - Freedom Series - Sport Front Bumper (non-winch)" at bounding box center [847, 173] width 485 height 66
click at [774, 620] on select "Choose Options Bare Metal Textured Black Powder Coat" at bounding box center [727, 620] width 246 height 34
select select "2572"
click at [605, 603] on select "Choose Options Bare Metal Textured Black Powder Coat" at bounding box center [727, 620] width 246 height 34
